Goal: Book appointment/travel/reservation

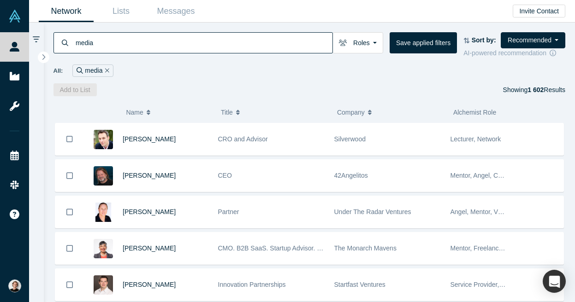
scroll to position [3132, 0]
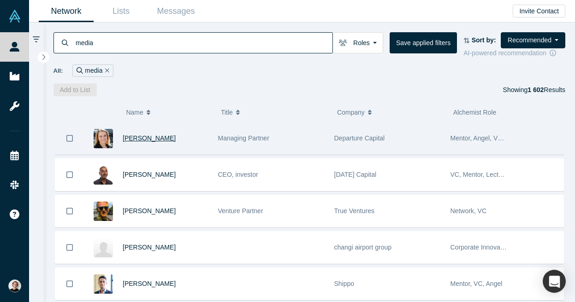
click at [160, 140] on span "[PERSON_NAME]" at bounding box center [149, 138] width 53 height 7
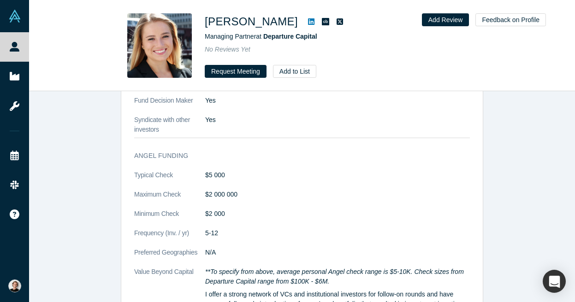
scroll to position [1172, 0]
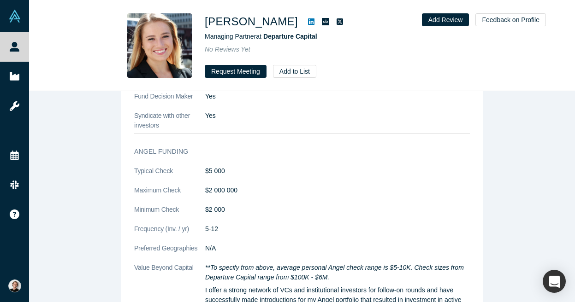
click at [314, 22] on icon at bounding box center [311, 21] width 6 height 6
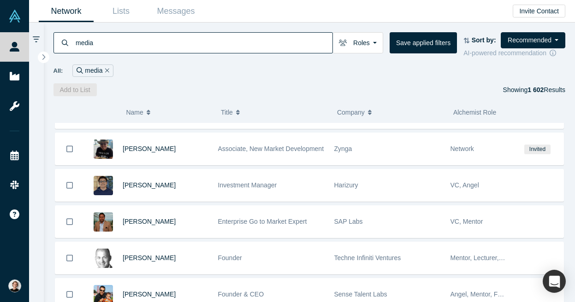
scroll to position [6433, 0]
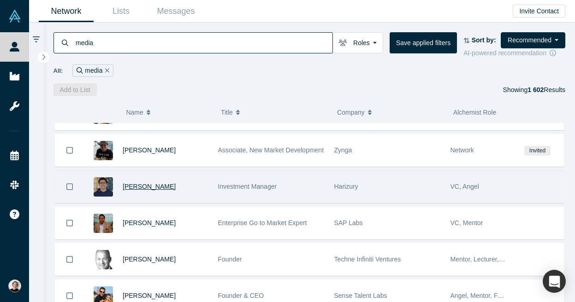
click at [163, 188] on span "[PERSON_NAME]" at bounding box center [149, 186] width 53 height 7
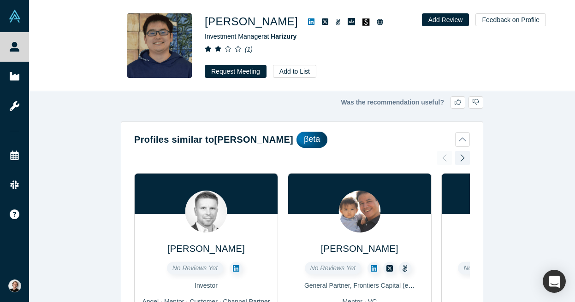
click at [308, 24] on icon at bounding box center [311, 21] width 6 height 6
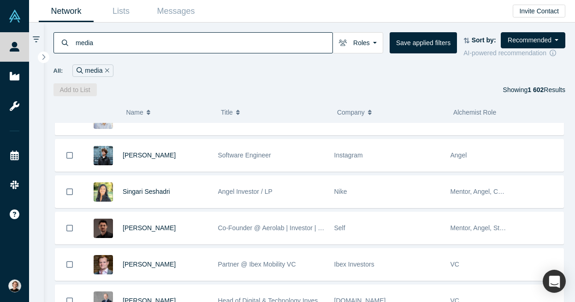
scroll to position [7662, 0]
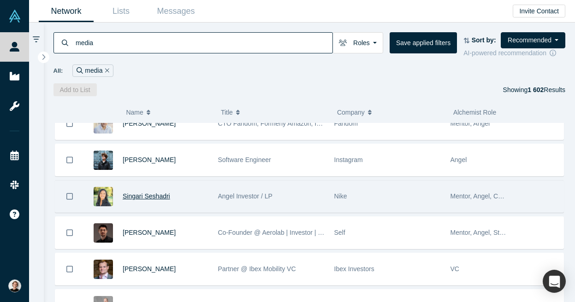
click at [144, 198] on span "Singari Seshadri" at bounding box center [146, 196] width 47 height 7
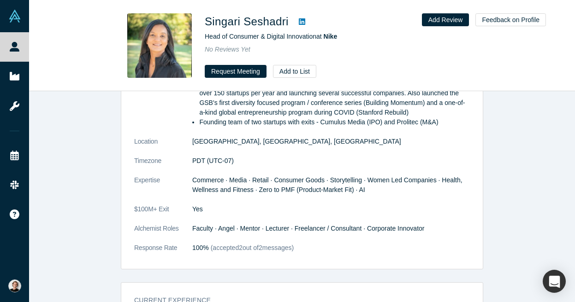
scroll to position [507, 0]
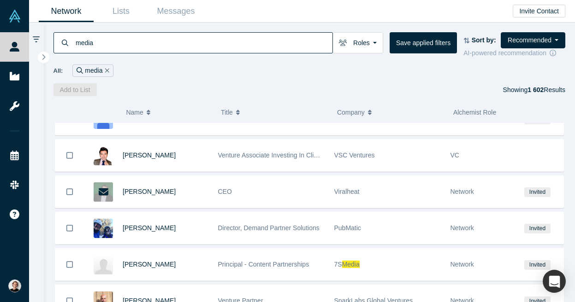
scroll to position [10302, 0]
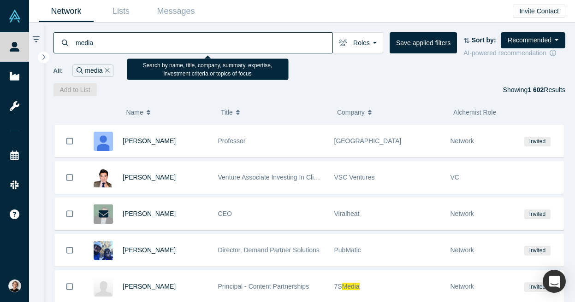
click at [192, 48] on input "media" at bounding box center [204, 43] width 258 height 22
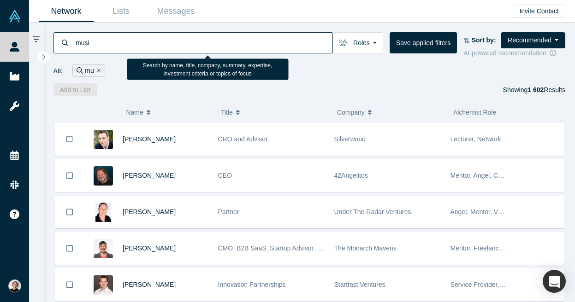
type input "music"
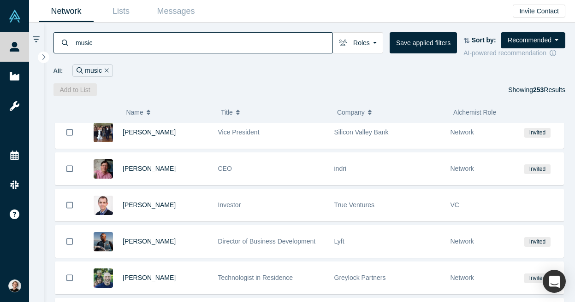
scroll to position [4340, 0]
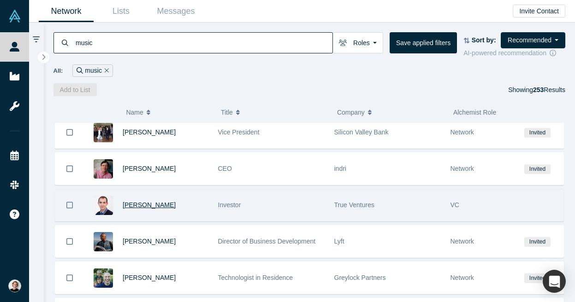
click at [161, 209] on span "[PERSON_NAME]" at bounding box center [149, 204] width 53 height 7
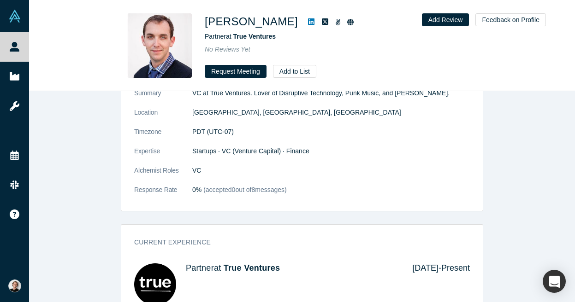
scroll to position [103, 0]
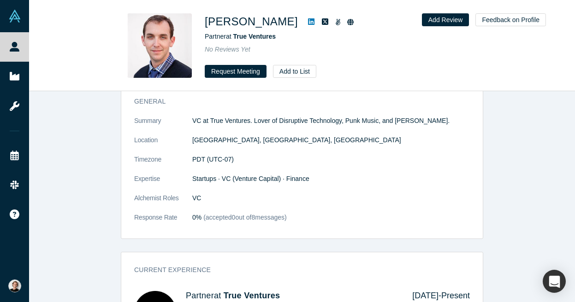
click at [308, 23] on icon at bounding box center [311, 21] width 6 height 7
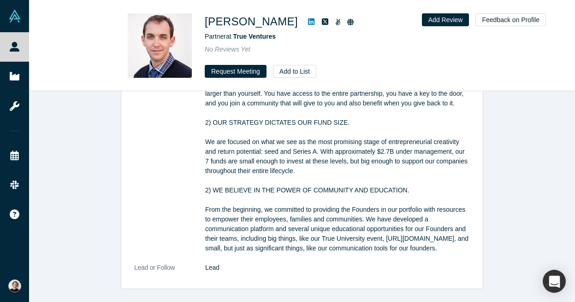
scroll to position [590, 0]
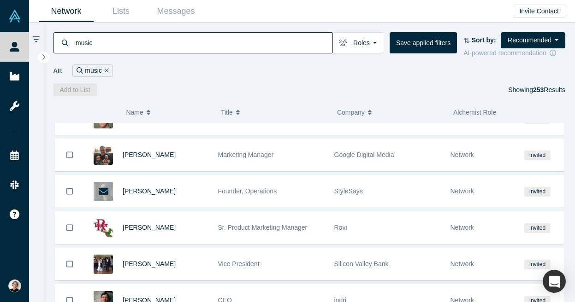
scroll to position [4936, 0]
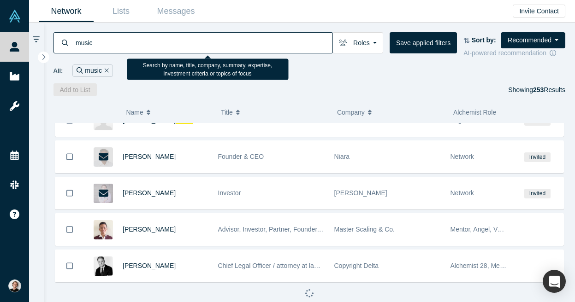
click at [112, 45] on input "music" at bounding box center [204, 43] width 258 height 22
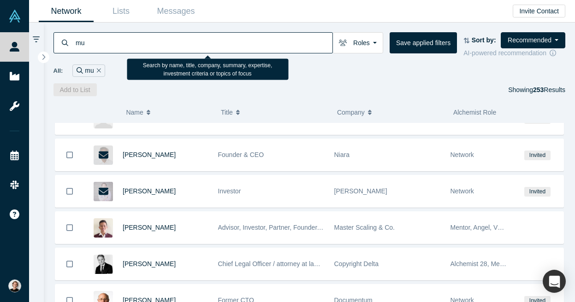
type input "m"
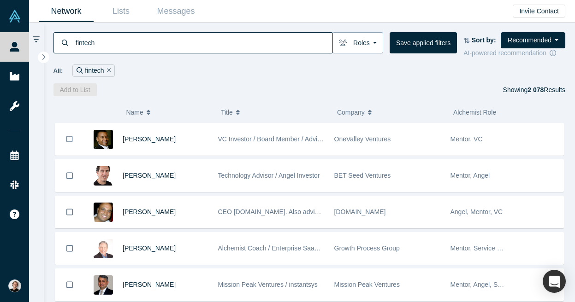
type input "fintech"
click at [370, 39] on button "Roles" at bounding box center [357, 42] width 51 height 21
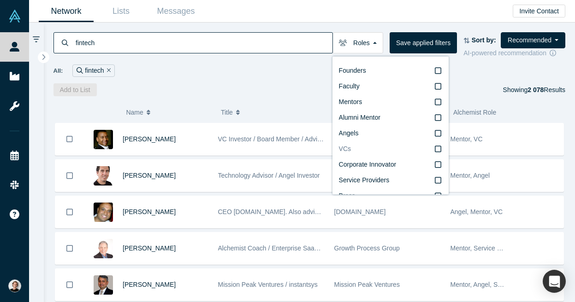
click at [441, 151] on icon at bounding box center [438, 148] width 6 height 7
click at [0, 0] on input "VCs" at bounding box center [0, 0] width 0 height 0
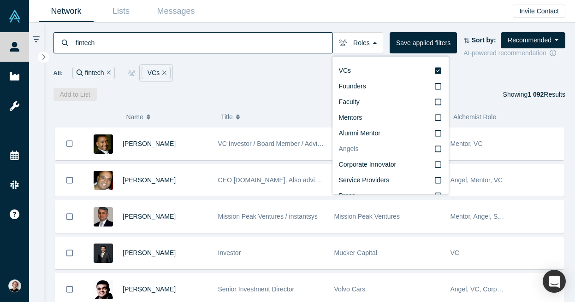
click at [441, 151] on icon at bounding box center [438, 148] width 6 height 7
click at [0, 0] on input "Angels" at bounding box center [0, 0] width 0 height 0
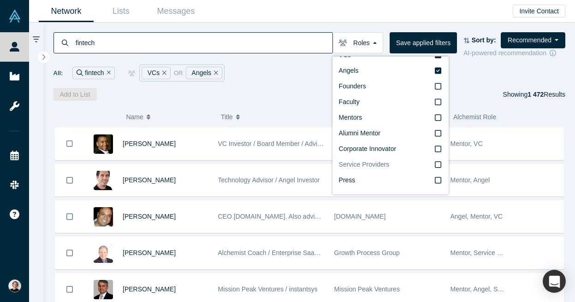
scroll to position [16, 0]
click at [291, 106] on div "( 0 ) Name Title Company Alchemist Role [PERSON_NAME] VC Investor / Board Membe…" at bounding box center [309, 201] width 531 height 201
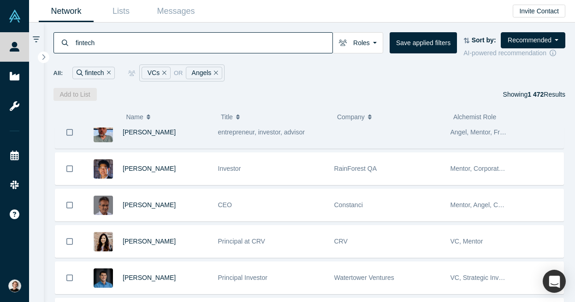
scroll to position [4672, 0]
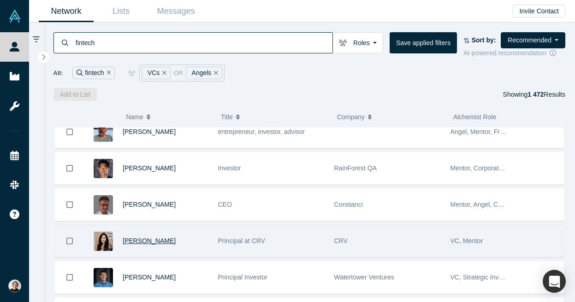
click at [146, 245] on span "[PERSON_NAME]" at bounding box center [149, 240] width 53 height 7
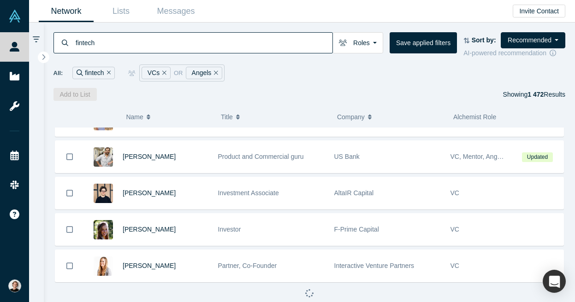
scroll to position [6397, 0]
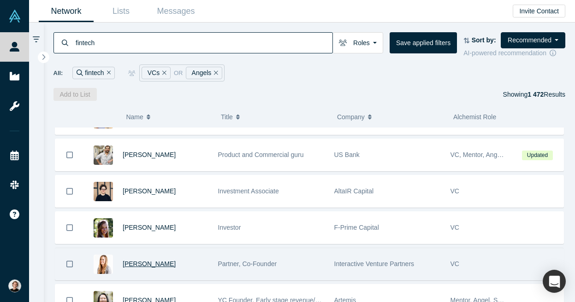
click at [148, 267] on span "[PERSON_NAME]" at bounding box center [149, 263] width 53 height 7
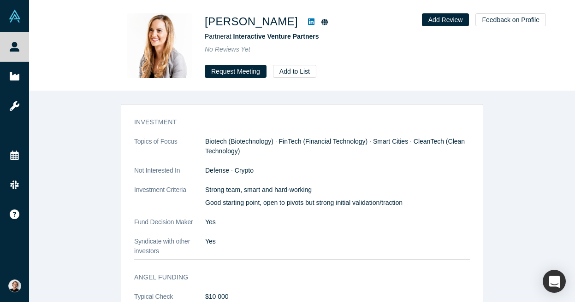
scroll to position [768, 0]
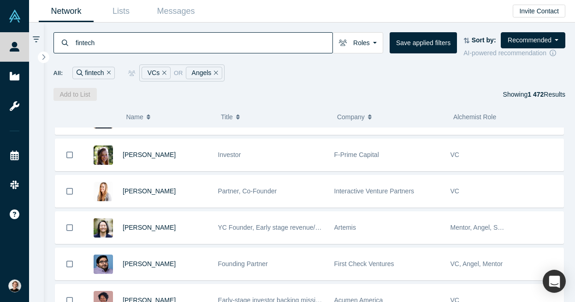
scroll to position [6476, 0]
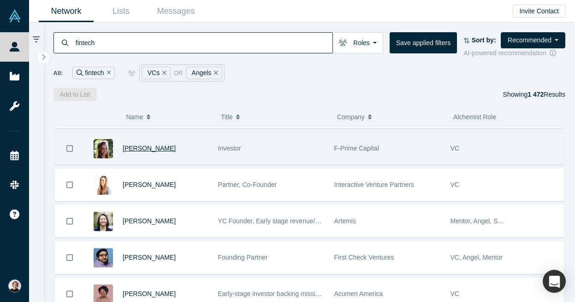
click at [147, 152] on span "[PERSON_NAME]" at bounding box center [149, 148] width 53 height 7
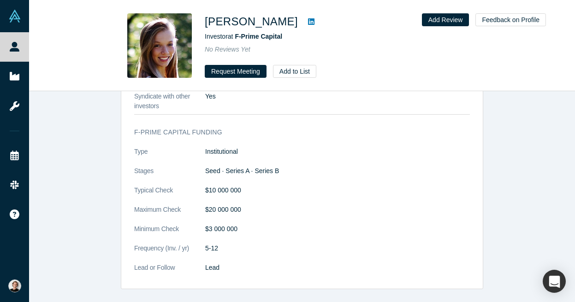
scroll to position [777, 0]
click at [308, 22] on icon at bounding box center [311, 21] width 6 height 6
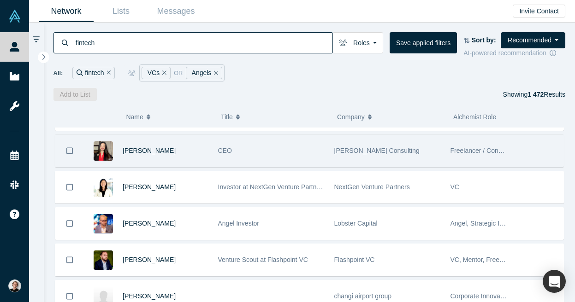
scroll to position [7861, 0]
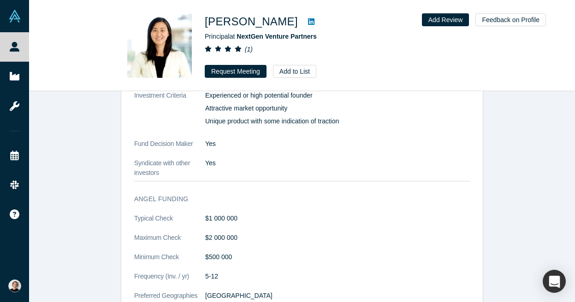
scroll to position [848, 0]
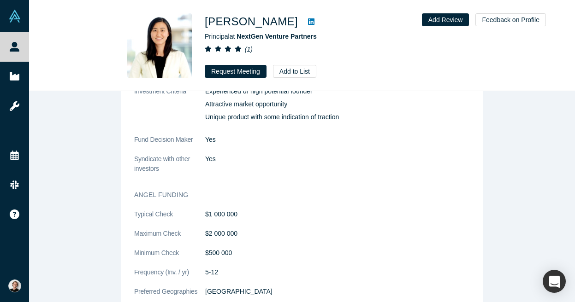
click at [308, 21] on icon at bounding box center [311, 21] width 6 height 7
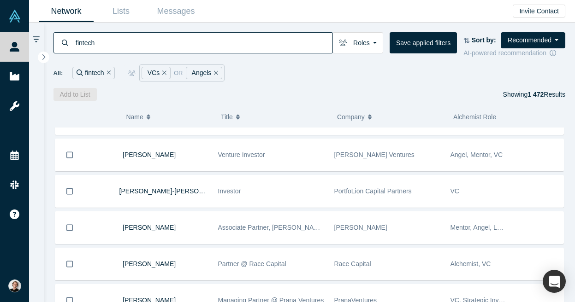
scroll to position [10946, 0]
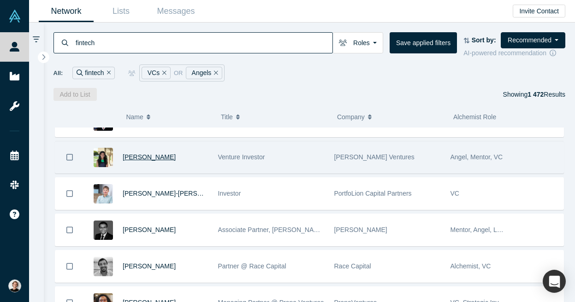
click at [145, 159] on span "Adina Tecklu" at bounding box center [149, 156] width 53 height 7
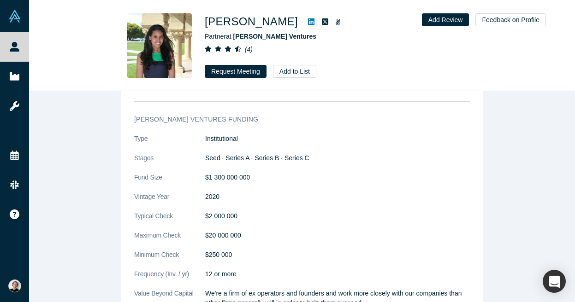
scroll to position [1272, 0]
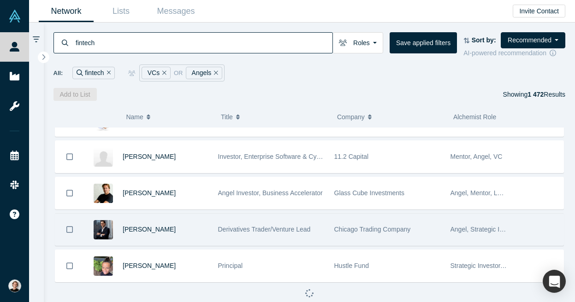
scroll to position [4941, 0]
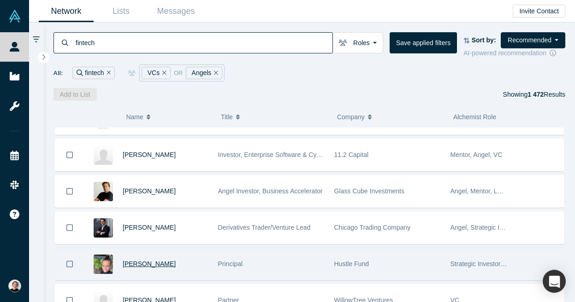
click at [142, 268] on span "[PERSON_NAME]" at bounding box center [149, 263] width 53 height 7
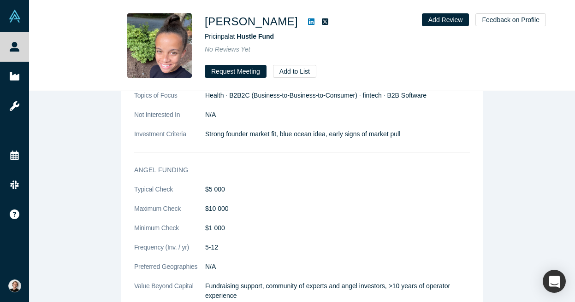
scroll to position [435, 0]
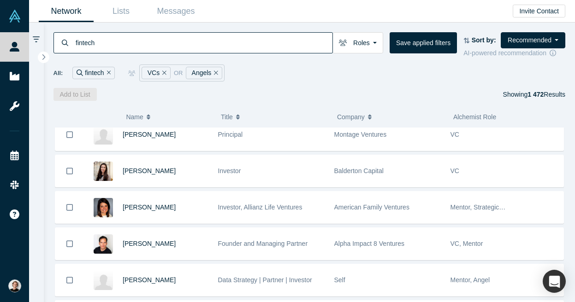
scroll to position [10421, 0]
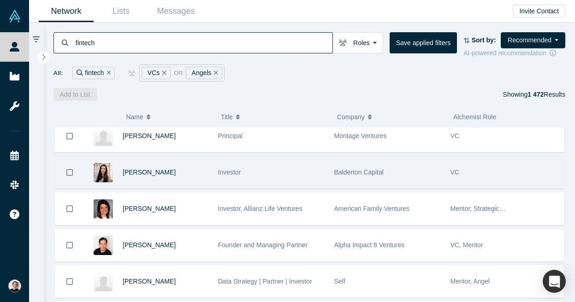
click at [151, 169] on div "Claudia Rowe" at bounding box center [166, 173] width 86 height 32
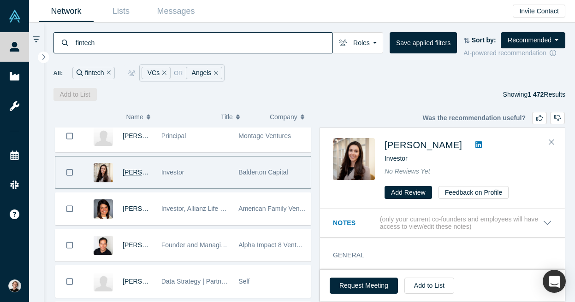
click at [151, 173] on span "Claudia Rowe" at bounding box center [149, 172] width 53 height 7
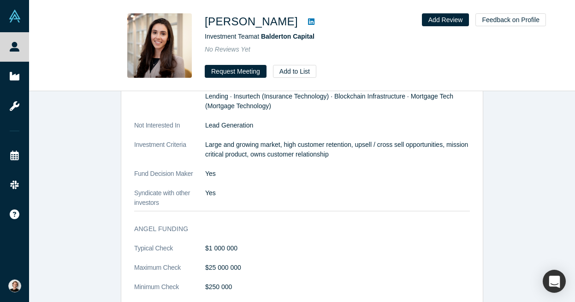
scroll to position [1030, 0]
click at [308, 20] on icon at bounding box center [311, 21] width 6 height 6
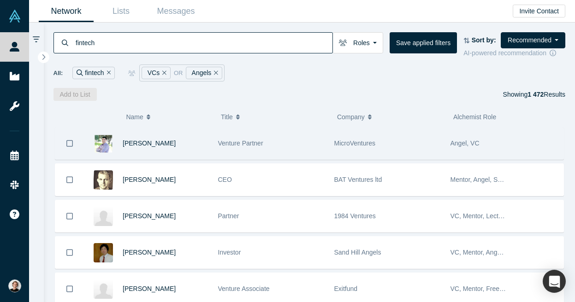
scroll to position [660, 0]
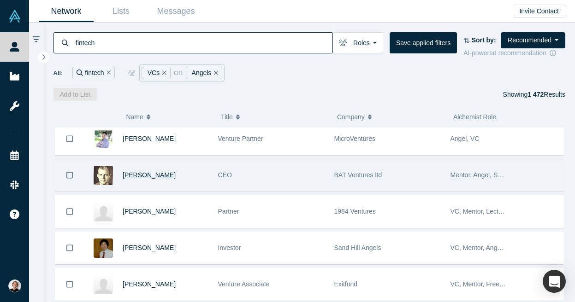
click at [153, 178] on span "[PERSON_NAME]" at bounding box center [149, 174] width 53 height 7
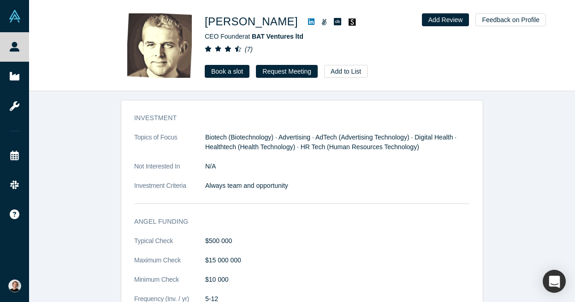
scroll to position [1072, 0]
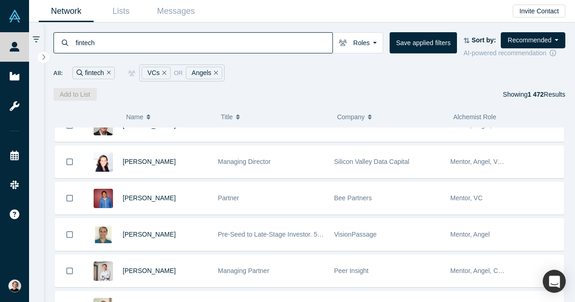
scroll to position [1731, 0]
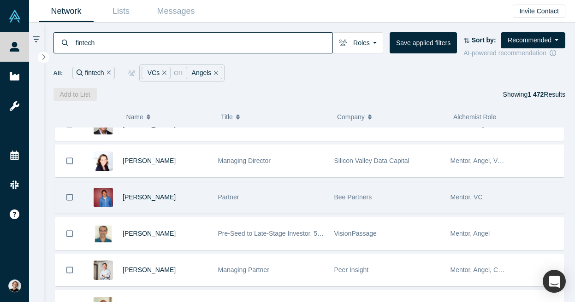
click at [147, 200] on span "[PERSON_NAME]" at bounding box center [149, 197] width 53 height 7
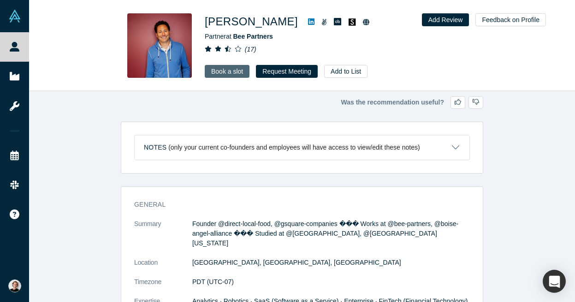
click at [236, 71] on link "Book a slot" at bounding box center [227, 71] width 45 height 13
click at [308, 22] on icon at bounding box center [311, 21] width 6 height 7
click at [226, 69] on link "Book a slot" at bounding box center [227, 71] width 45 height 13
